Goal: Navigation & Orientation: Find specific page/section

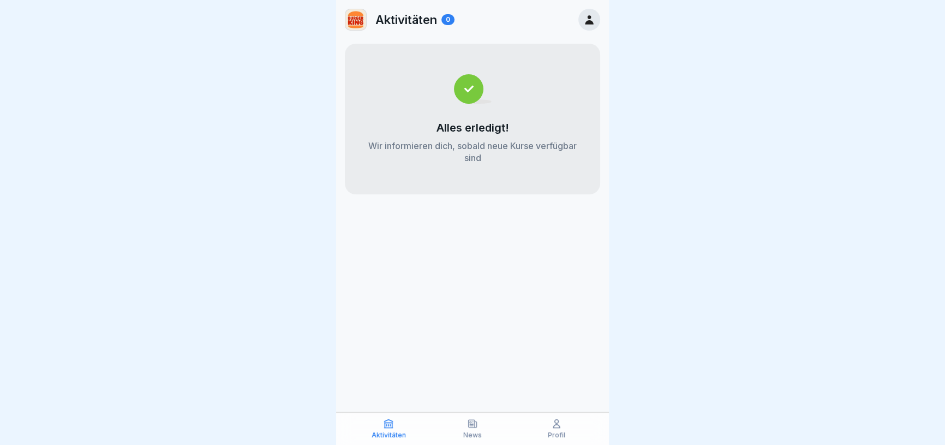
click at [551, 420] on icon at bounding box center [556, 423] width 11 height 11
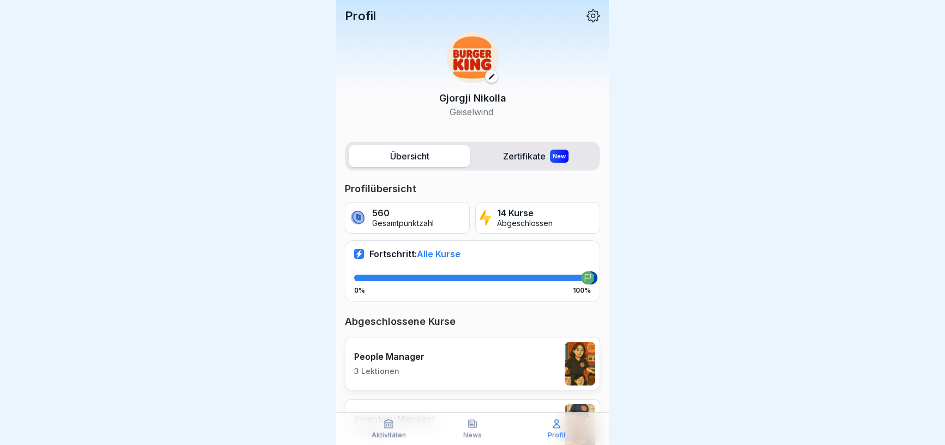
click at [506, 160] on label "Zertifikate New" at bounding box center [536, 156] width 122 height 22
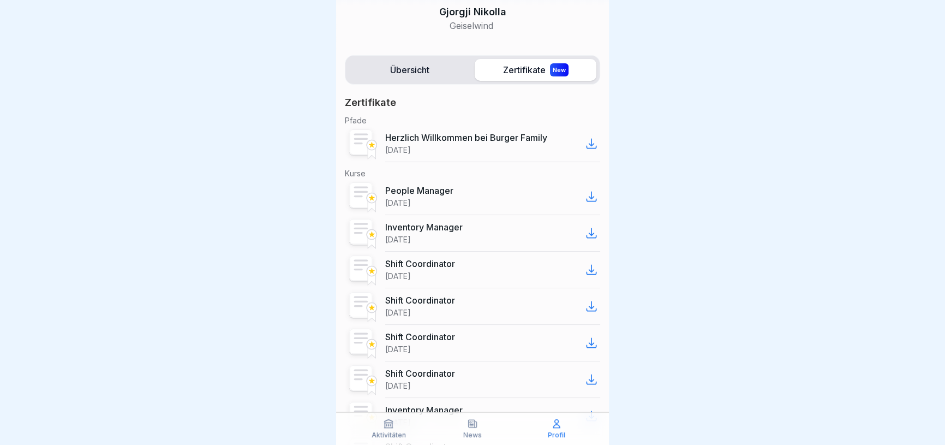
scroll to position [99, 0]
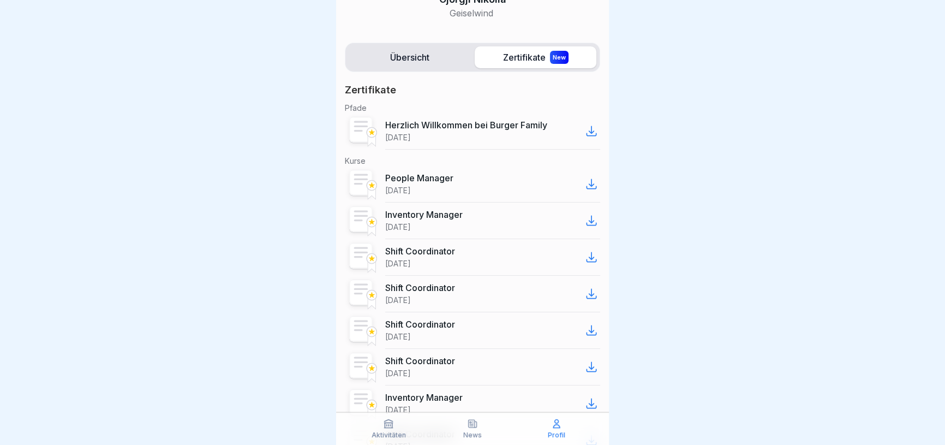
click at [398, 176] on p "People Manager" at bounding box center [419, 177] width 68 height 11
click at [366, 177] on rect at bounding box center [361, 182] width 23 height 25
click at [391, 421] on icon at bounding box center [388, 423] width 11 height 11
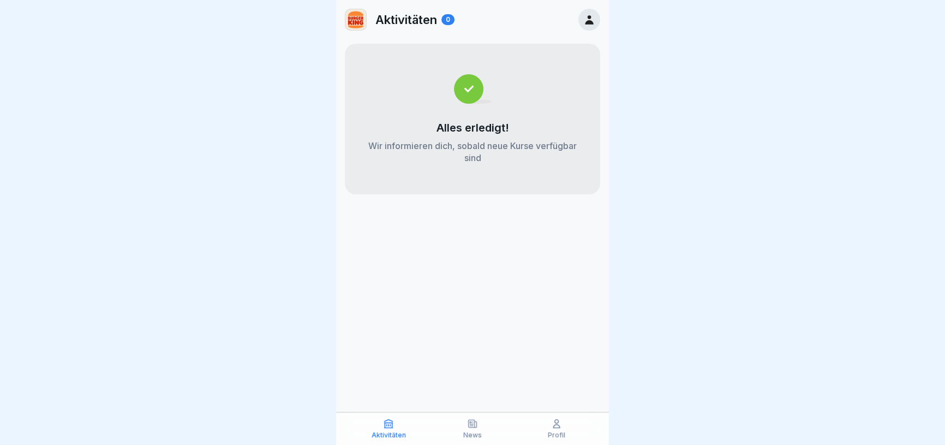
click at [465, 440] on div "Aktivitäten News Profil" at bounding box center [472, 428] width 273 height 33
click at [469, 431] on p "News" at bounding box center [472, 435] width 19 height 8
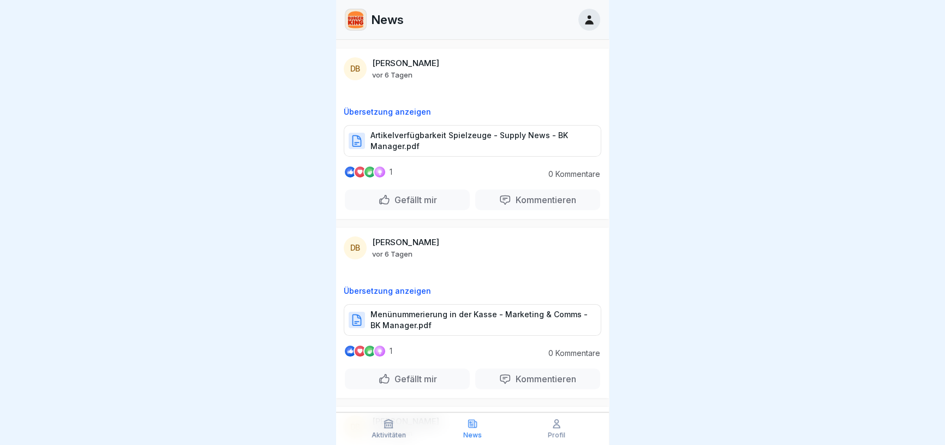
click at [382, 429] on div "Aktivitäten" at bounding box center [388, 428] width 79 height 21
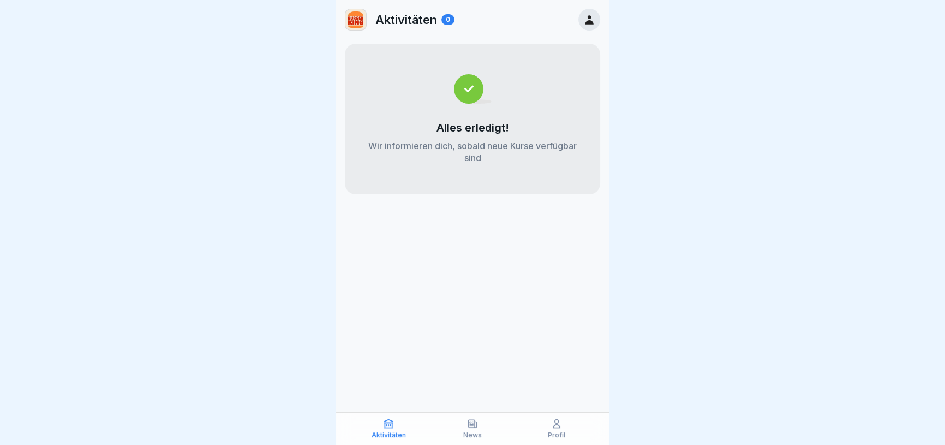
click at [498, 435] on div "News" at bounding box center [472, 428] width 79 height 21
click at [483, 430] on div "News" at bounding box center [472, 428] width 79 height 21
